Goal: Book appointment/travel/reservation

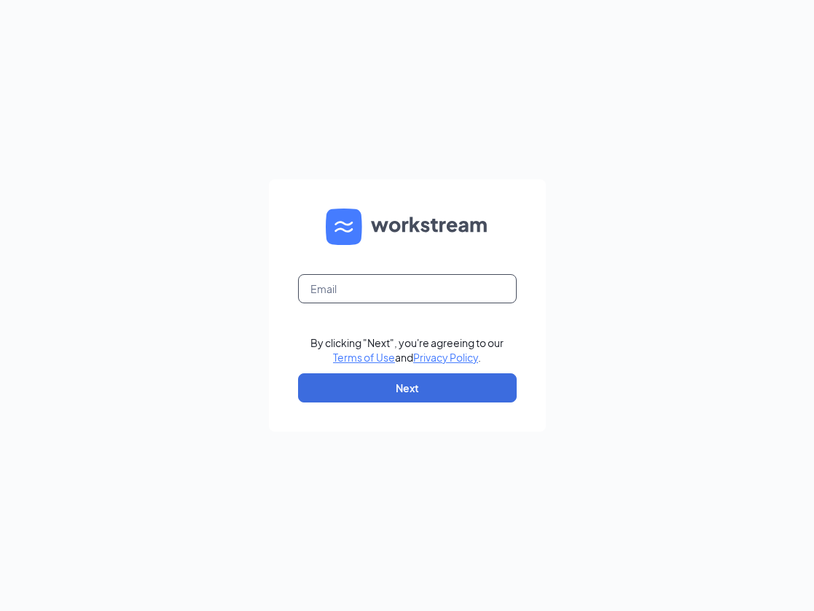
click at [404, 281] on input "text" at bounding box center [407, 288] width 219 height 29
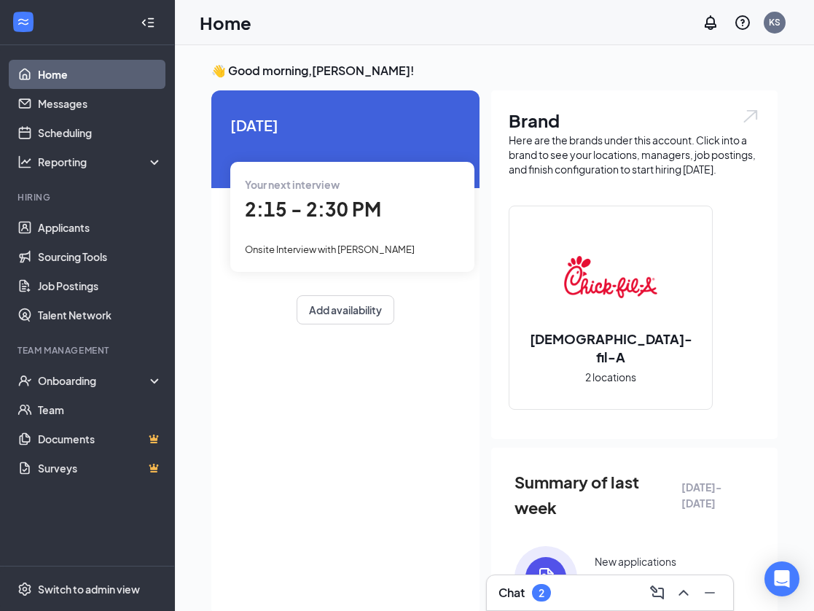
click at [380, 244] on span "Onsite Interview with Kentoria carter" at bounding box center [330, 250] width 170 height 12
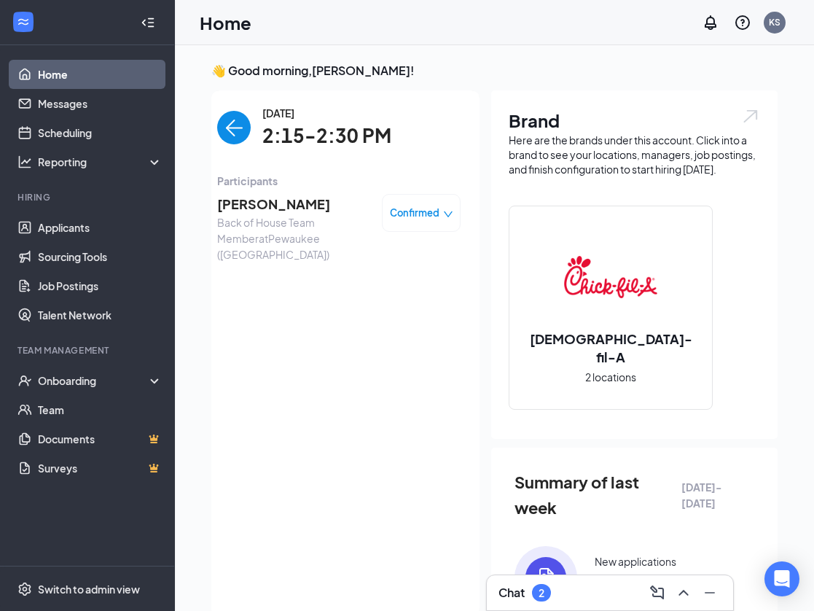
scroll to position [6, 0]
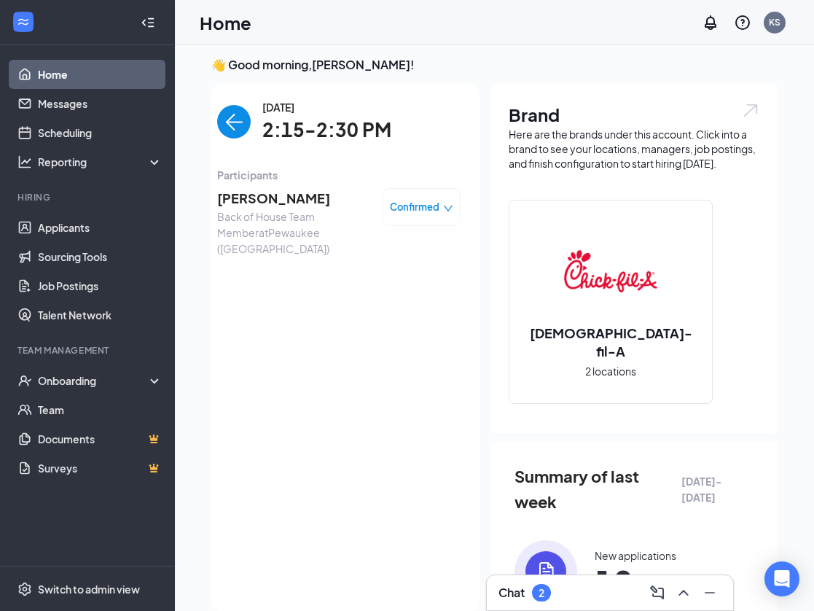
click at [246, 125] on img "back-button" at bounding box center [234, 122] width 34 height 34
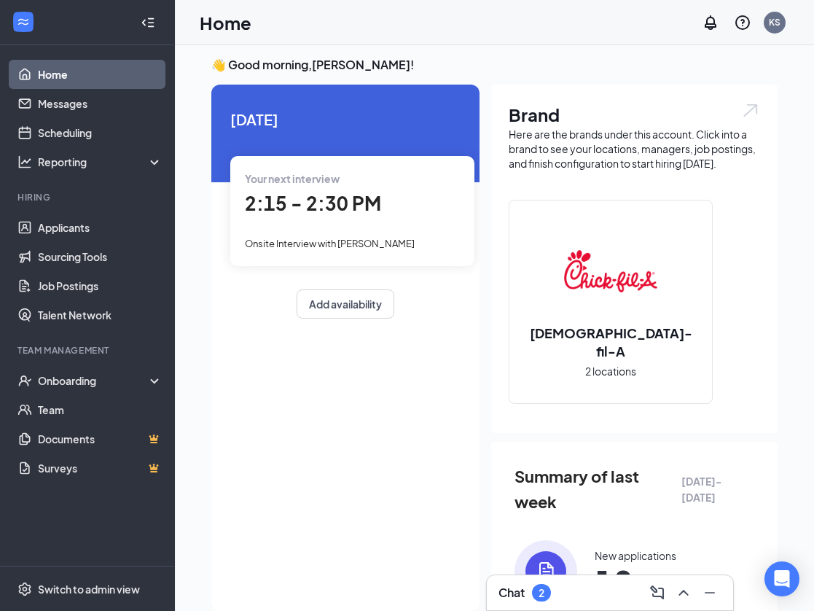
click at [335, 206] on span "2:15 - 2:30 PM" at bounding box center [313, 203] width 136 height 24
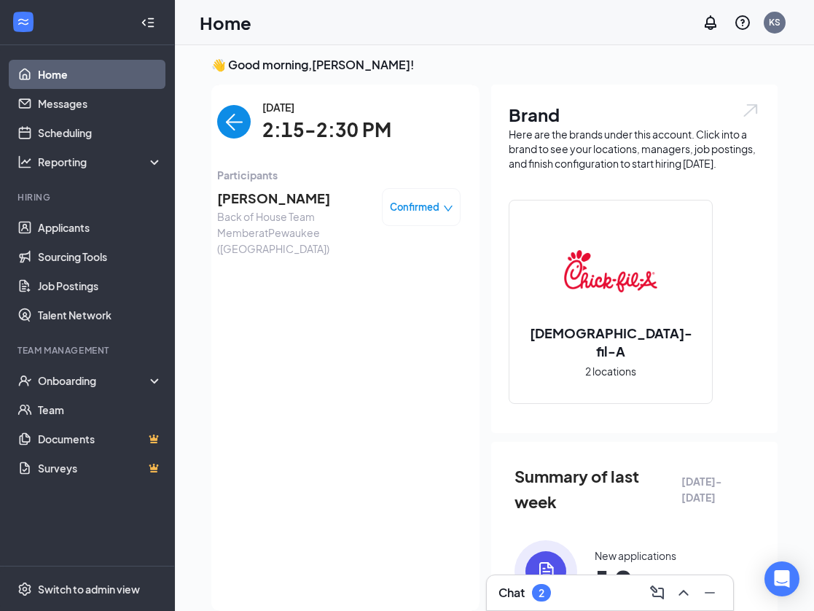
click at [409, 210] on span "Confirmed" at bounding box center [415, 207] width 50 height 15
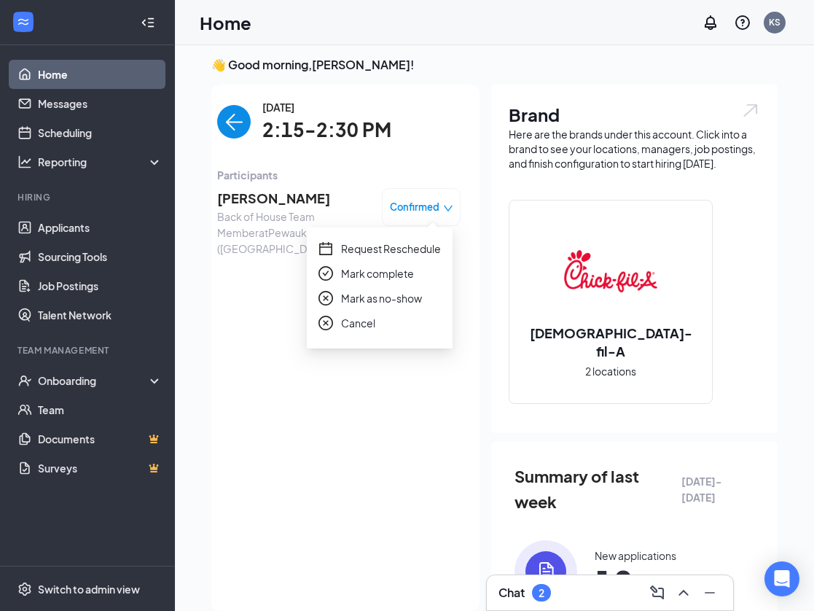
click at [413, 252] on span "Request Reschedule" at bounding box center [391, 249] width 100 height 16
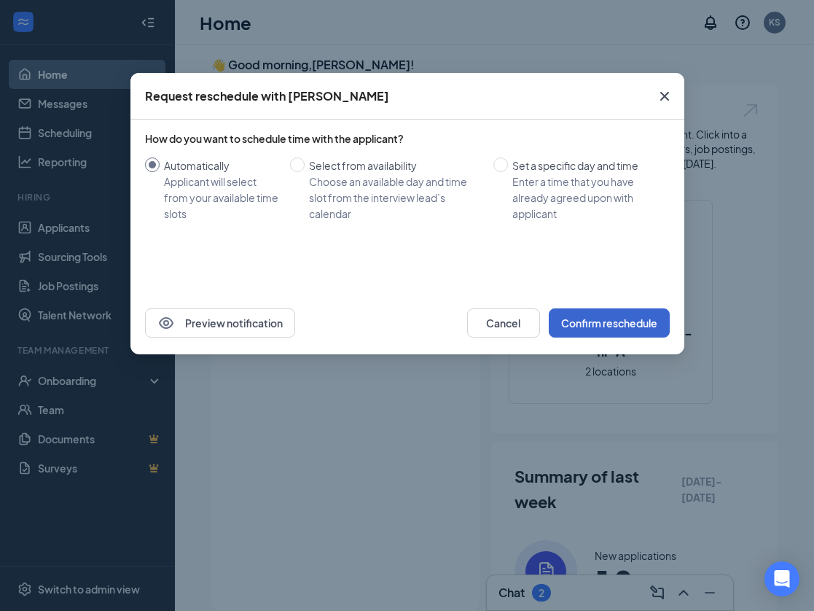
click at [660, 328] on button "Confirm reschedule" at bounding box center [609, 322] width 121 height 29
